Goal: Information Seeking & Learning: Learn about a topic

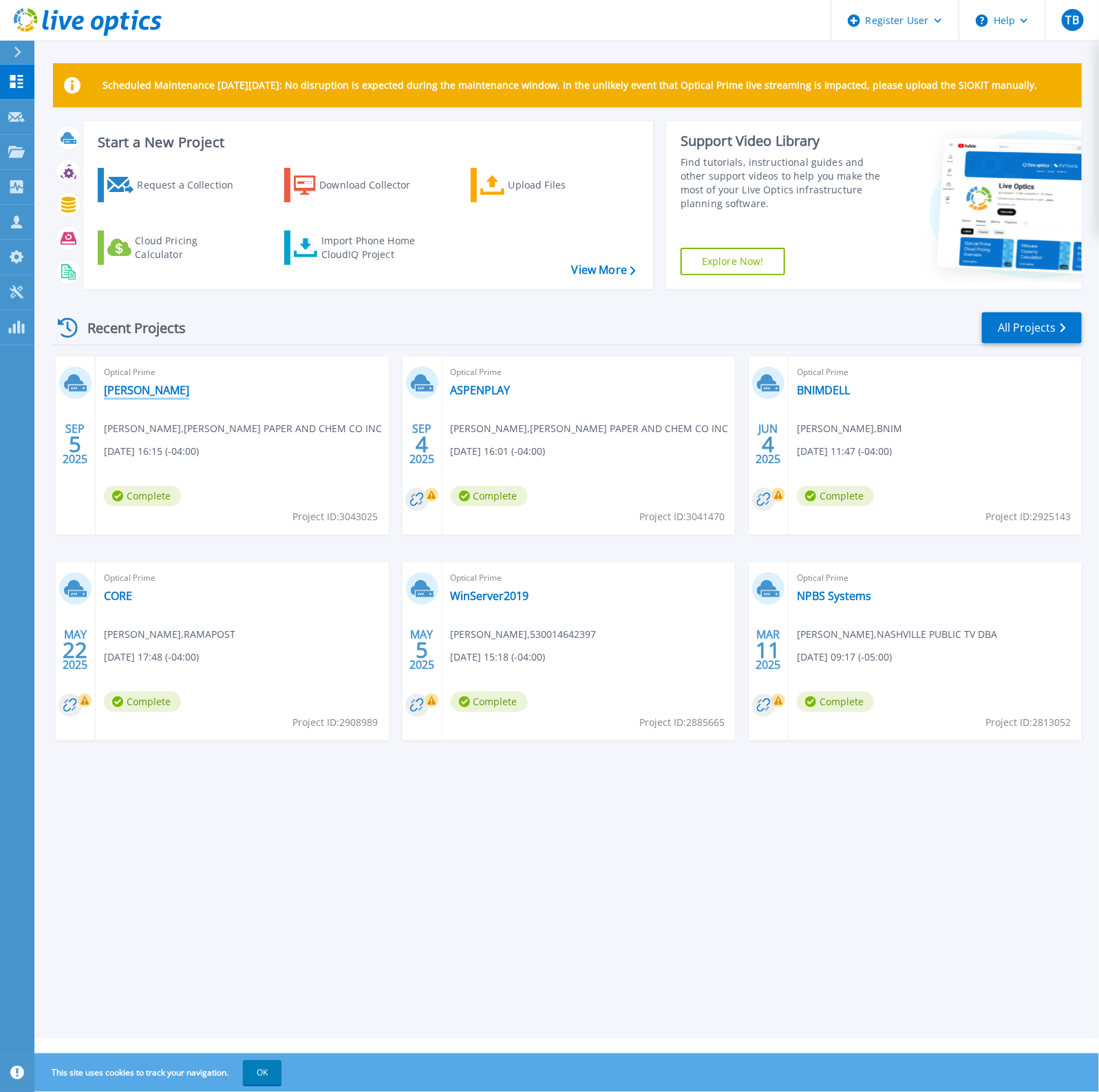
click at [112, 397] on link "[PERSON_NAME]" at bounding box center [146, 390] width 85 height 14
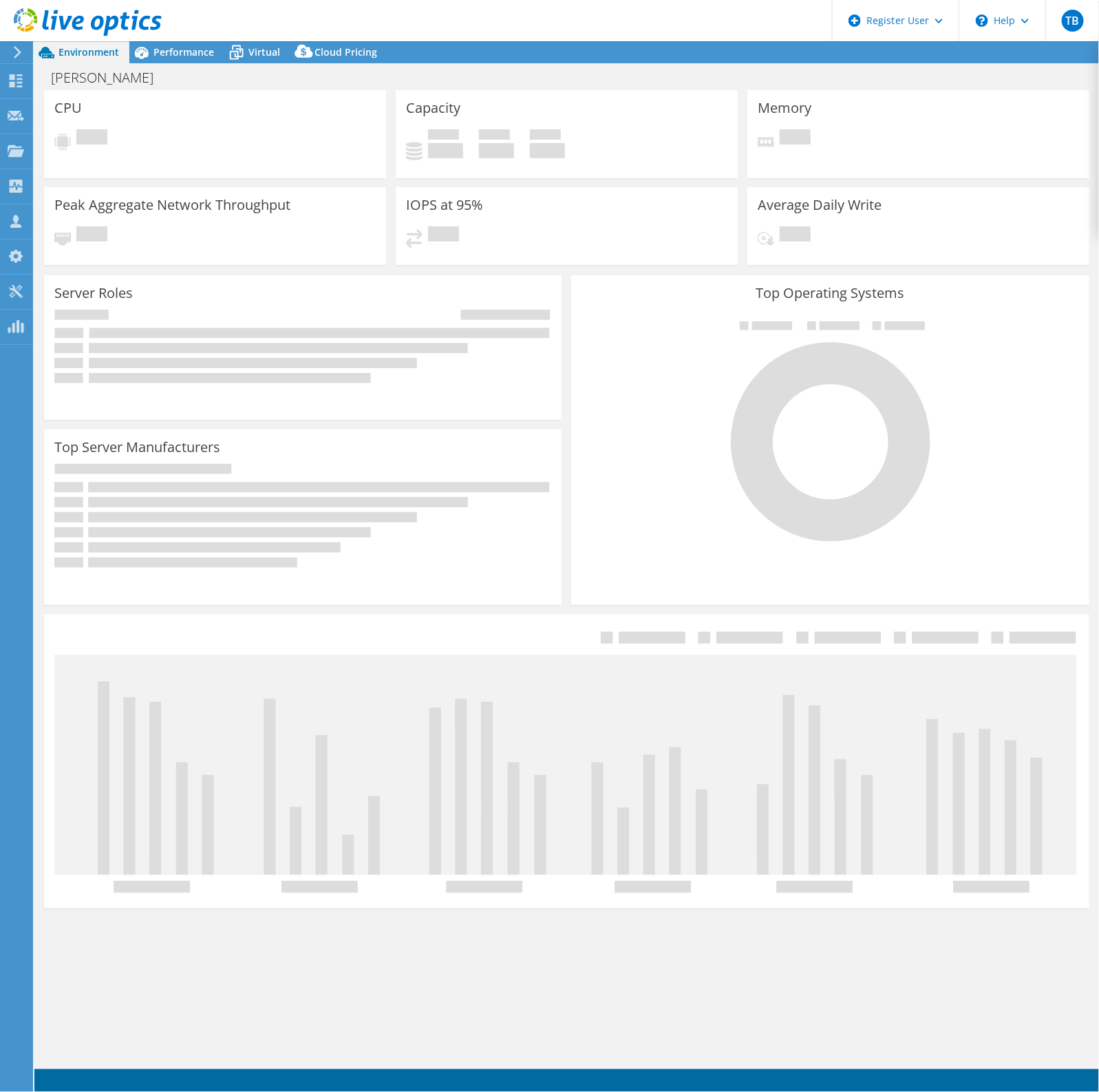
select select "USD"
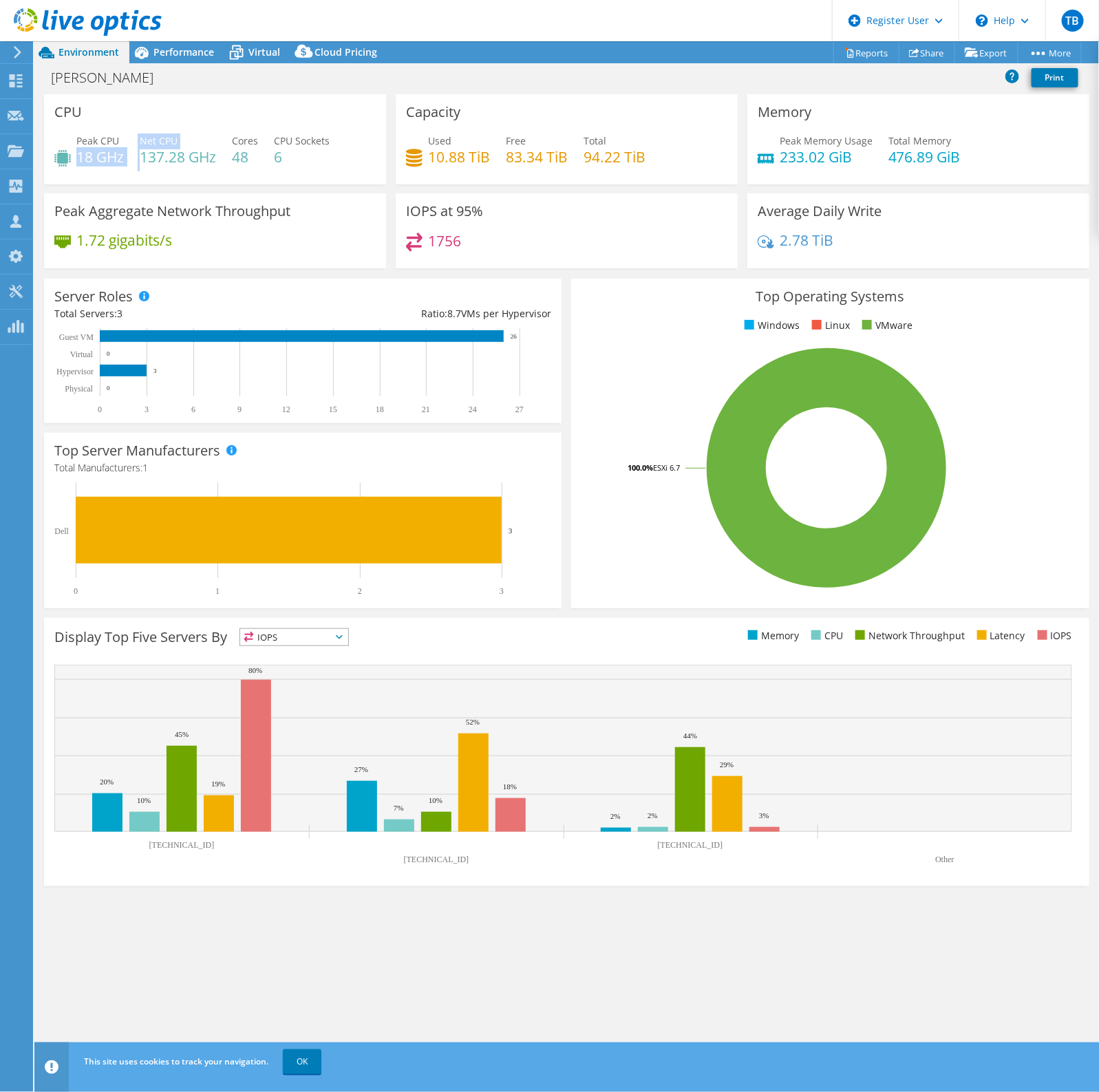
drag, startPoint x: 80, startPoint y: 155, endPoint x: 142, endPoint y: 157, distance: 62.0
click at [142, 157] on div "Peak CPU 18 GHz Net CPU 137.28 GHz Cores 48 CPU Sockets 6" at bounding box center [214, 155] width 321 height 45
click at [114, 152] on h4 "18 GHz" at bounding box center [100, 156] width 48 height 15
drag, startPoint x: 73, startPoint y: 159, endPoint x: 117, endPoint y: 154, distance: 44.3
click at [117, 154] on div "Peak CPU 18 GHz" at bounding box center [89, 149] width 70 height 31
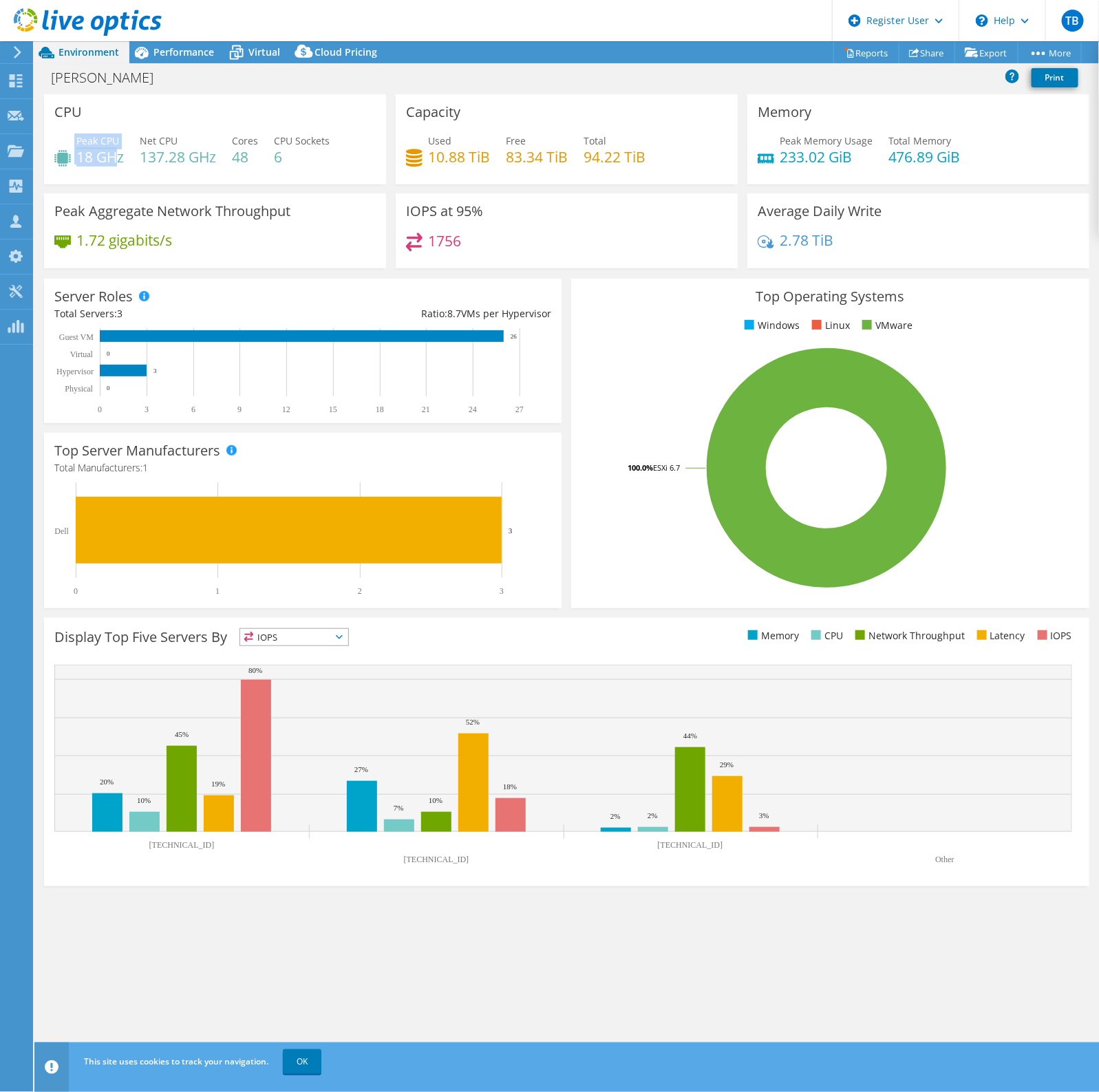
click at [117, 154] on h4 "18 GHz" at bounding box center [100, 156] width 48 height 15
drag, startPoint x: 150, startPoint y: 159, endPoint x: 210, endPoint y: 159, distance: 60.0
click at [210, 159] on h4 "137.28 GHz" at bounding box center [178, 156] width 76 height 15
drag, startPoint x: 227, startPoint y: 159, endPoint x: 58, endPoint y: 147, distance: 169.4
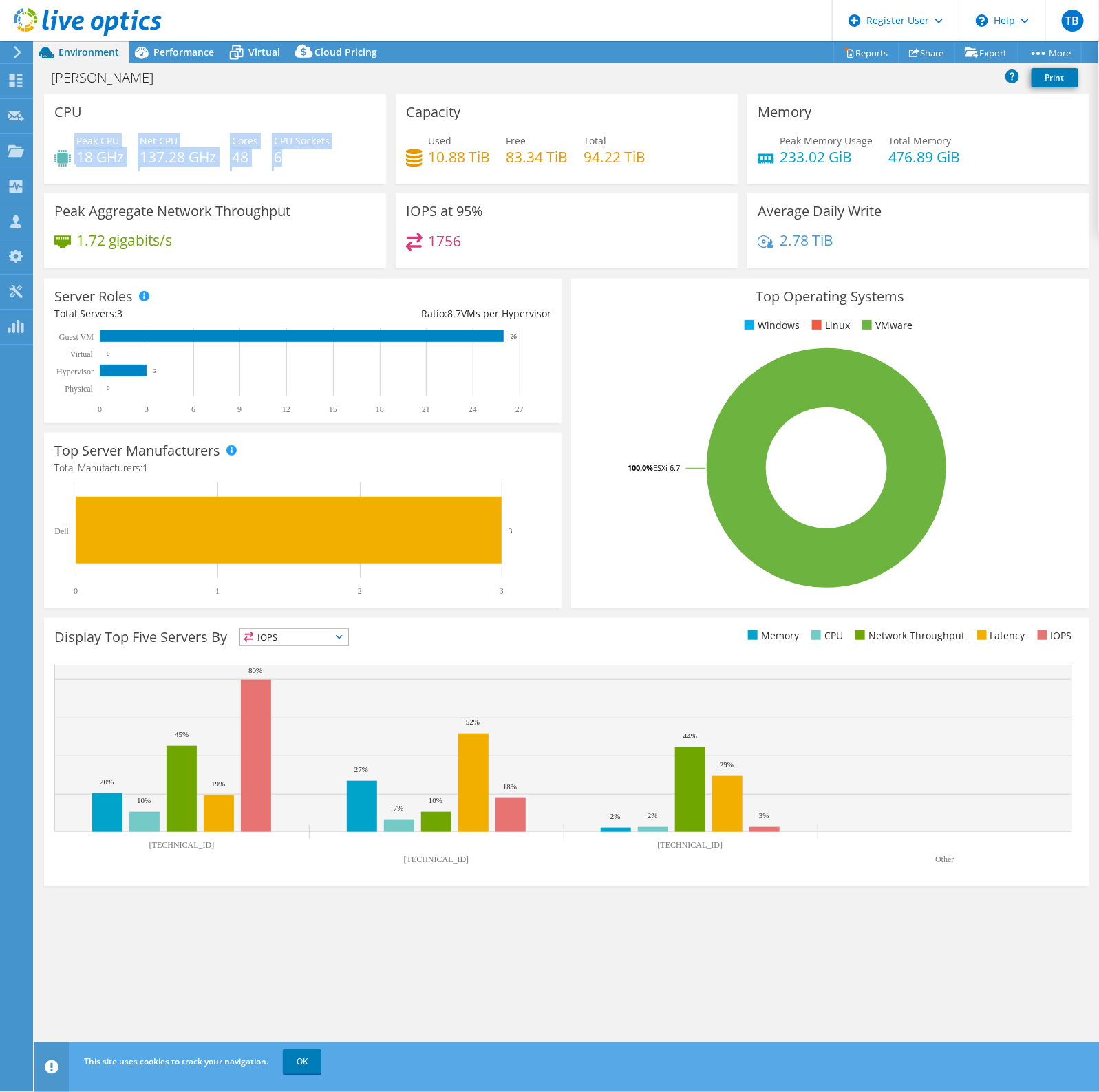
click at [58, 147] on div "Peak CPU 18 GHz Net CPU 137.28 GHz Cores 48 CPU Sockets 6" at bounding box center [214, 155] width 321 height 45
click at [98, 156] on h4 "18 GHz" at bounding box center [100, 156] width 48 height 15
